Goal: Information Seeking & Learning: Find specific fact

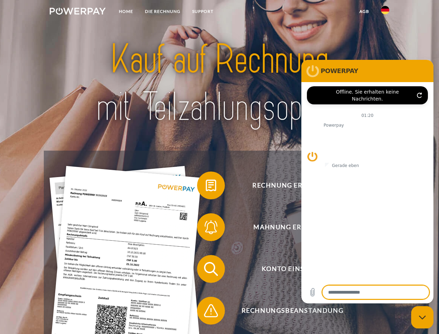
click at [78, 12] on img at bounding box center [78, 11] width 56 height 7
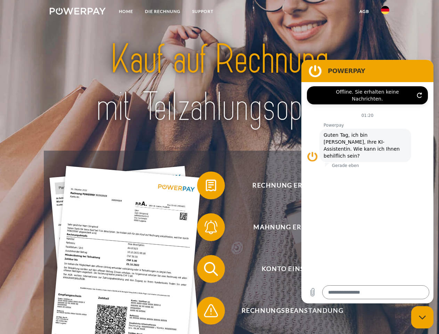
click at [385, 12] on img at bounding box center [385, 10] width 8 height 8
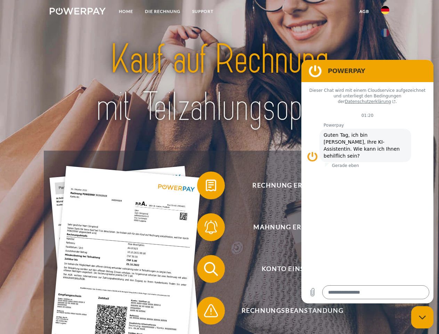
click at [364, 11] on link "agb" at bounding box center [365, 11] width 22 height 13
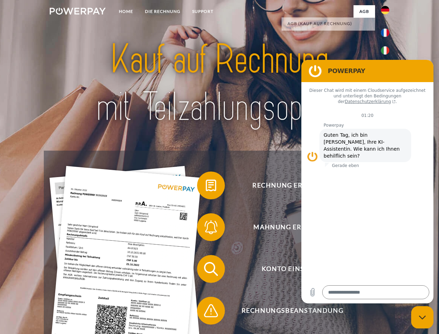
click at [206, 187] on span at bounding box center [200, 185] width 35 height 35
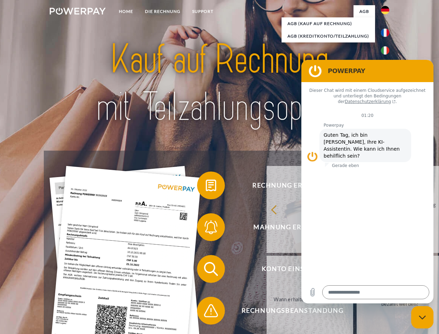
click at [206, 228] on span at bounding box center [200, 227] width 35 height 35
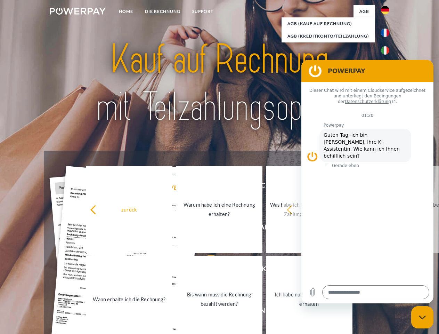
click at [206, 270] on link "Bis wann muss die Rechnung bezahlt werden?" at bounding box center [219, 299] width 87 height 87
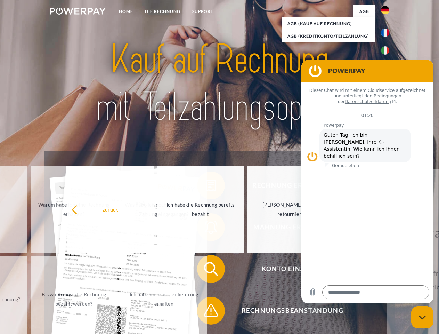
click at [206, 312] on span at bounding box center [200, 310] width 35 height 35
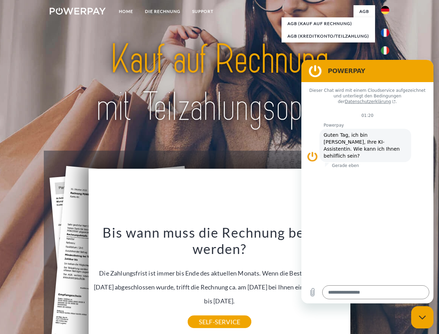
click at [423, 317] on icon "Messaging-Fenster schließen" at bounding box center [422, 317] width 7 height 5
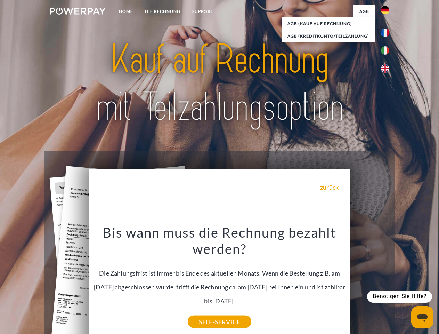
type textarea "*"
